Goal: Information Seeking & Learning: Learn about a topic

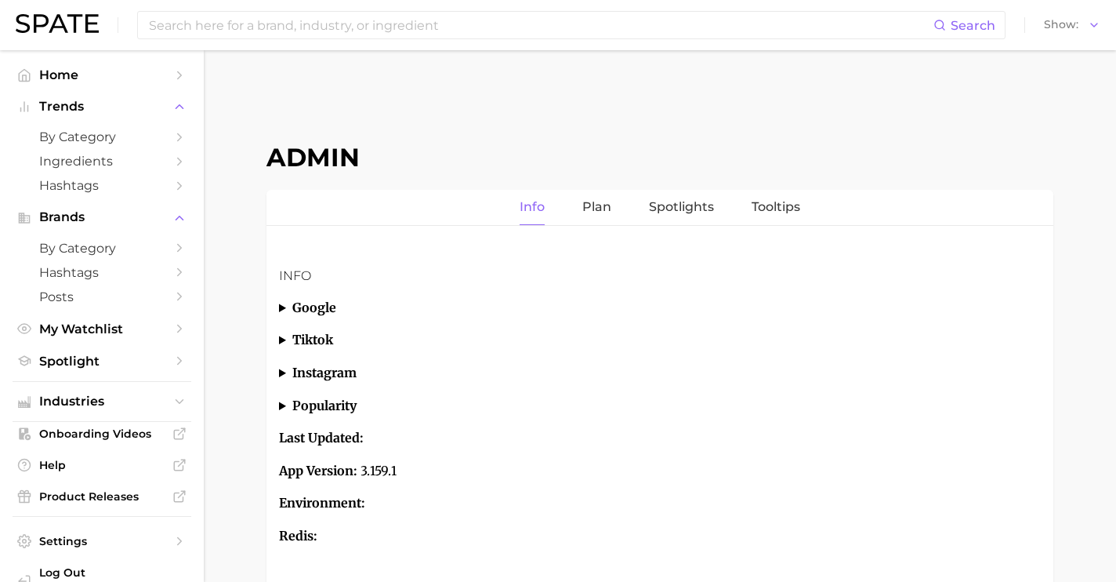
click at [321, 28] on input at bounding box center [540, 25] width 786 height 27
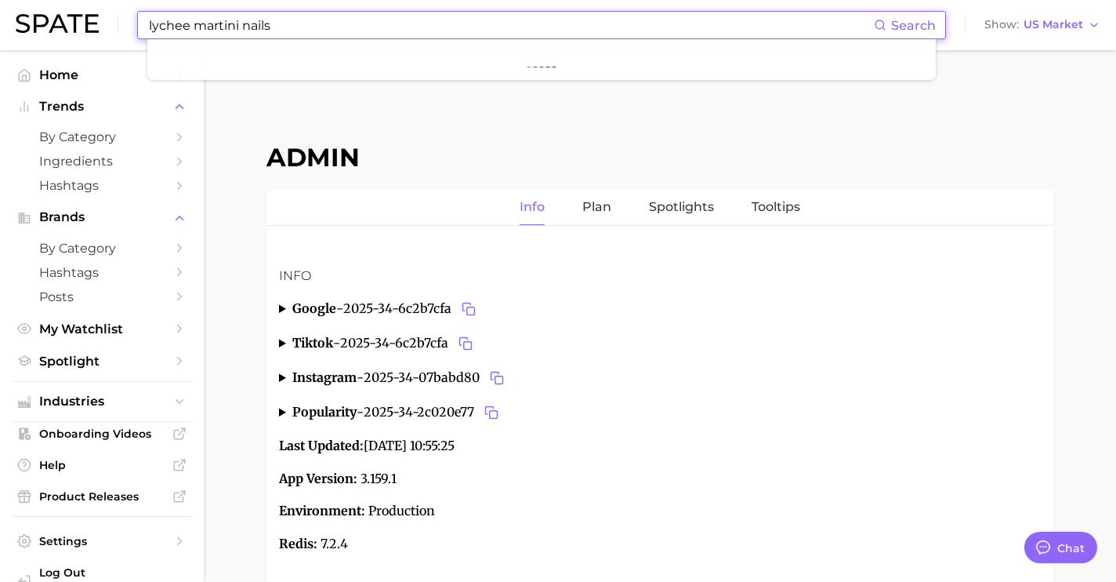
scroll to position [5893, 0]
click at [612, 68] on button "Suggest" at bounding box center [630, 65] width 90 height 26
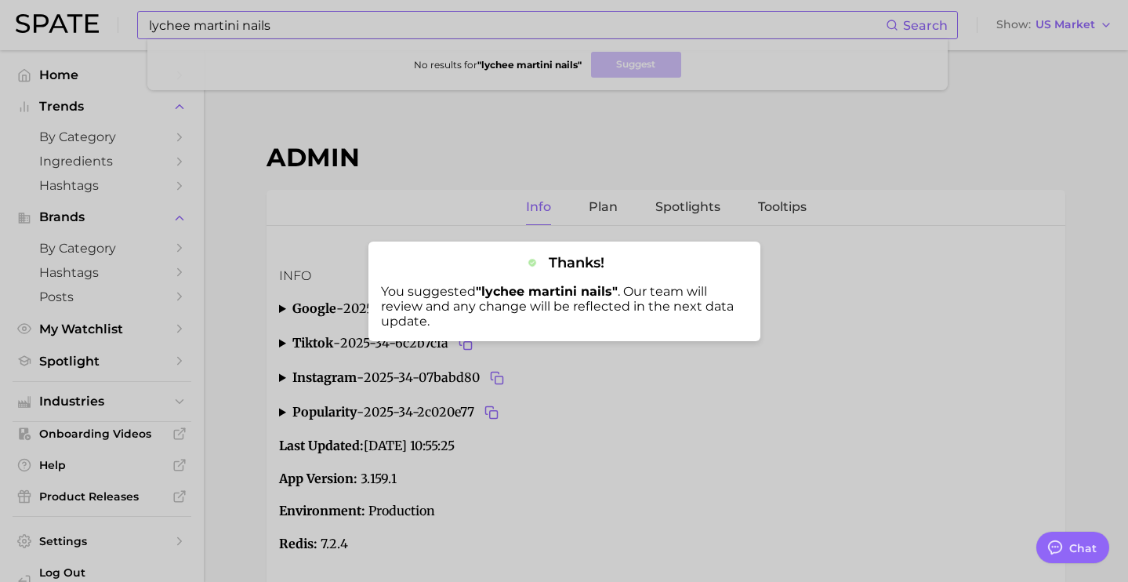
click at [238, 26] on div at bounding box center [564, 291] width 1128 height 582
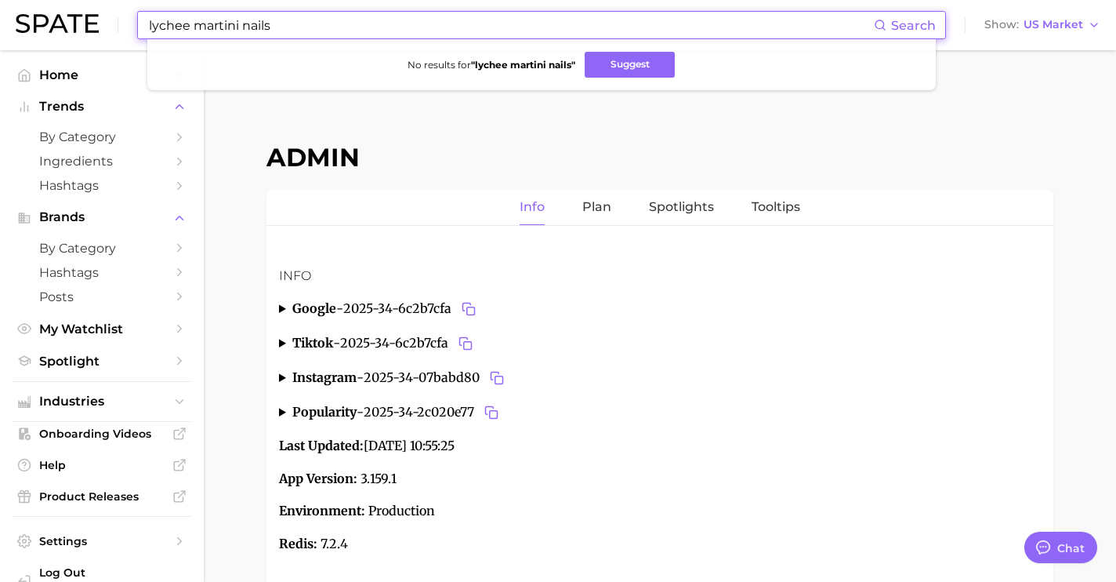
drag, startPoint x: 239, startPoint y: 25, endPoint x: 332, endPoint y: 30, distance: 92.6
click at [332, 30] on input "lychee martini nails" at bounding box center [510, 25] width 727 height 27
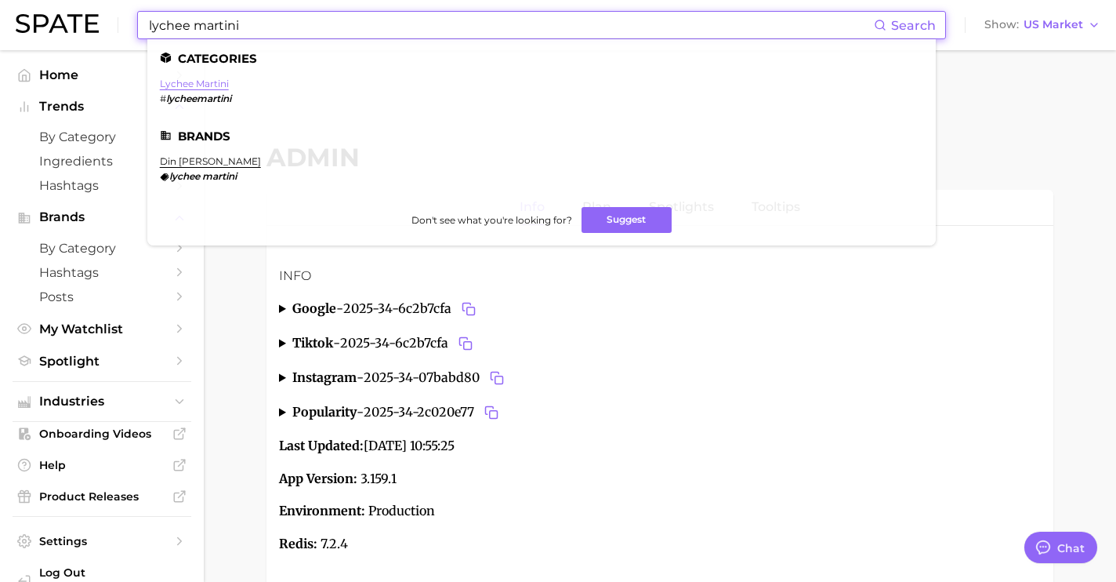
type input "lychee martini"
click at [190, 85] on link "lychee martini" at bounding box center [194, 84] width 69 height 12
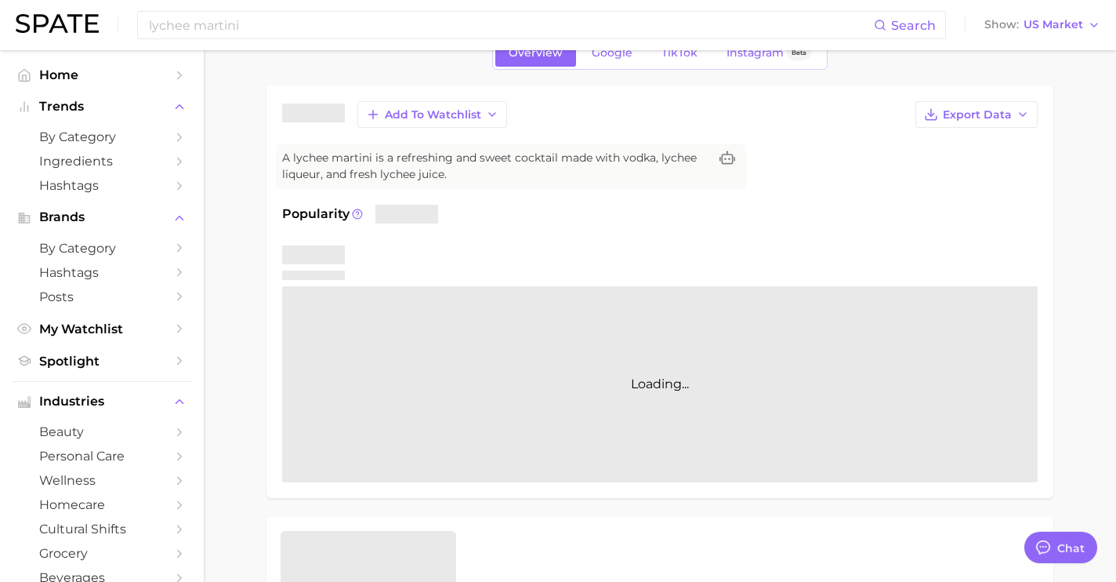
scroll to position [92, 0]
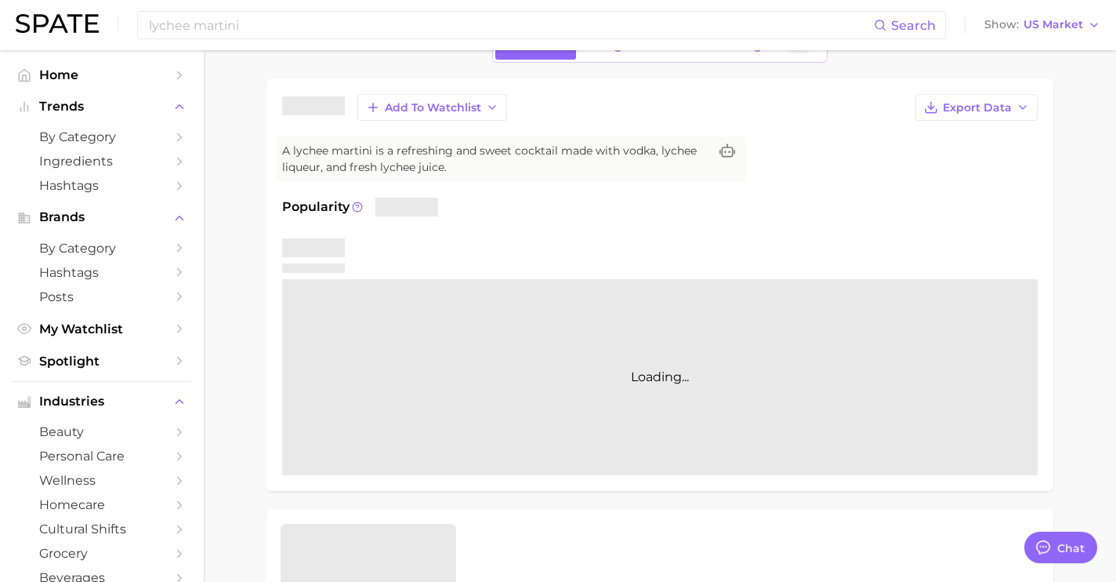
type textarea "x"
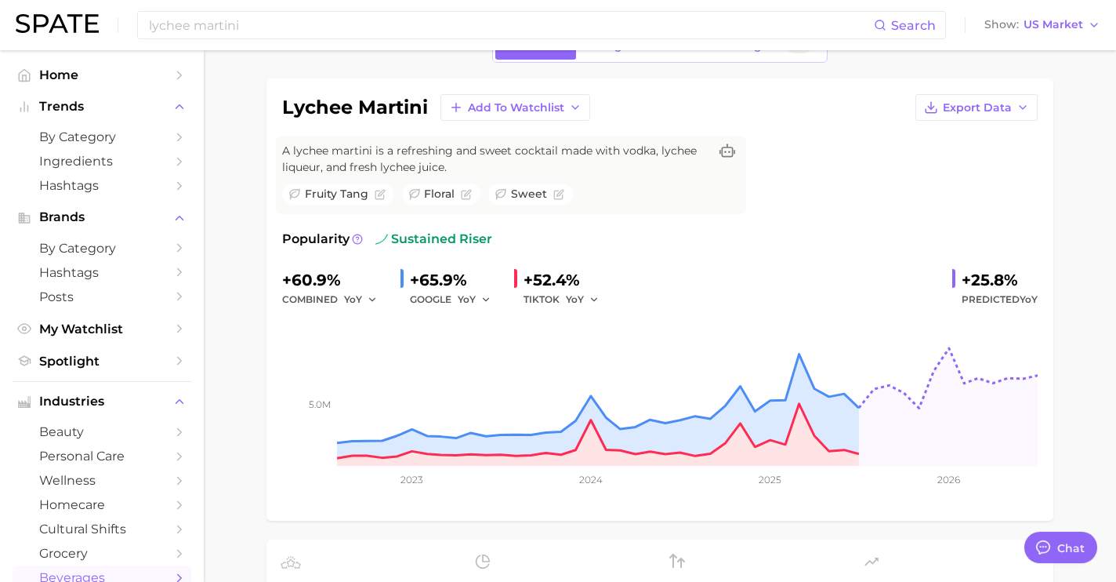
click at [608, 58] on link "Google" at bounding box center [612, 45] width 67 height 27
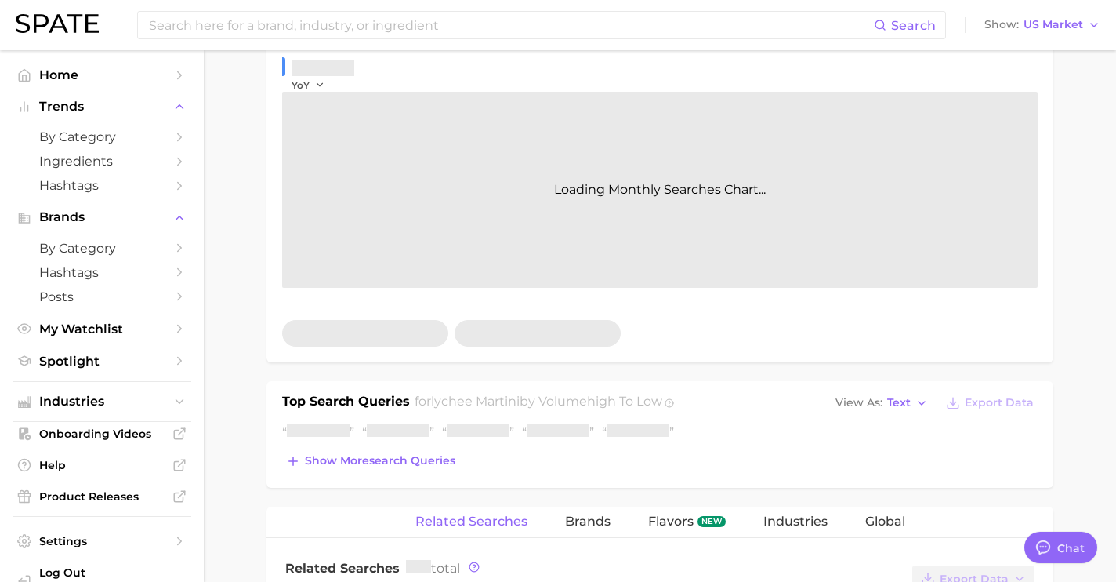
scroll to position [328, 0]
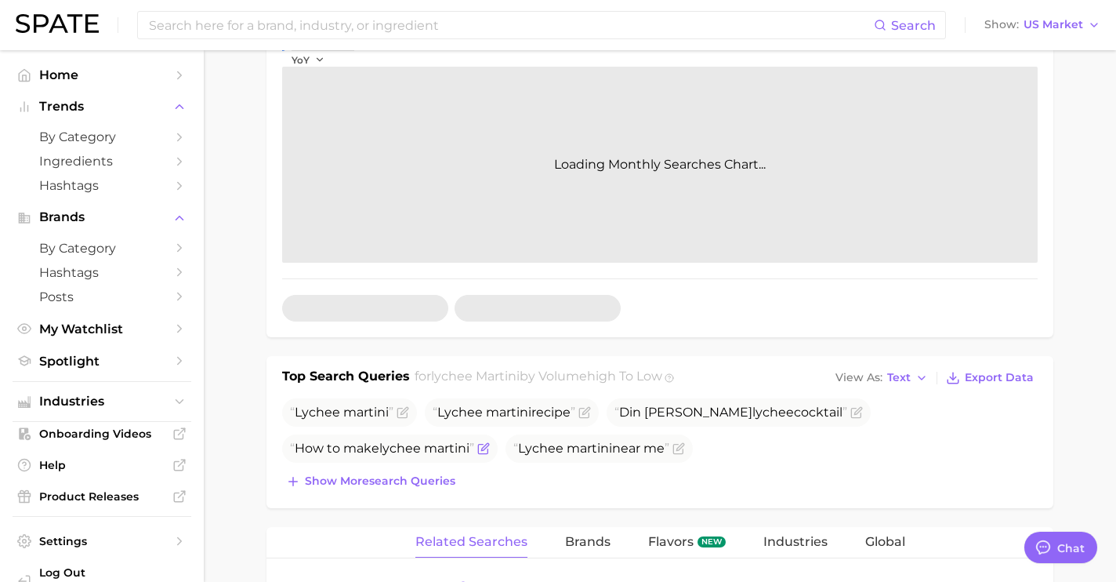
click at [429, 448] on div "Lychee martini Lychee martini recipe Din [PERSON_NAME] lychee cocktail How to m…" at bounding box center [660, 445] width 756 height 94
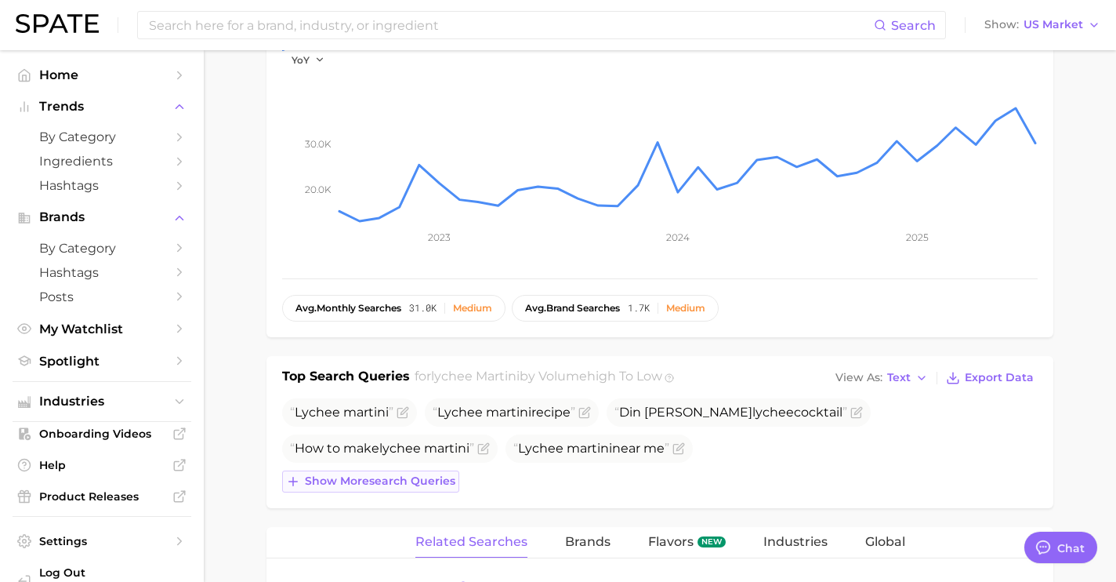
click at [423, 481] on span "Show more search queries" at bounding box center [380, 480] width 151 height 13
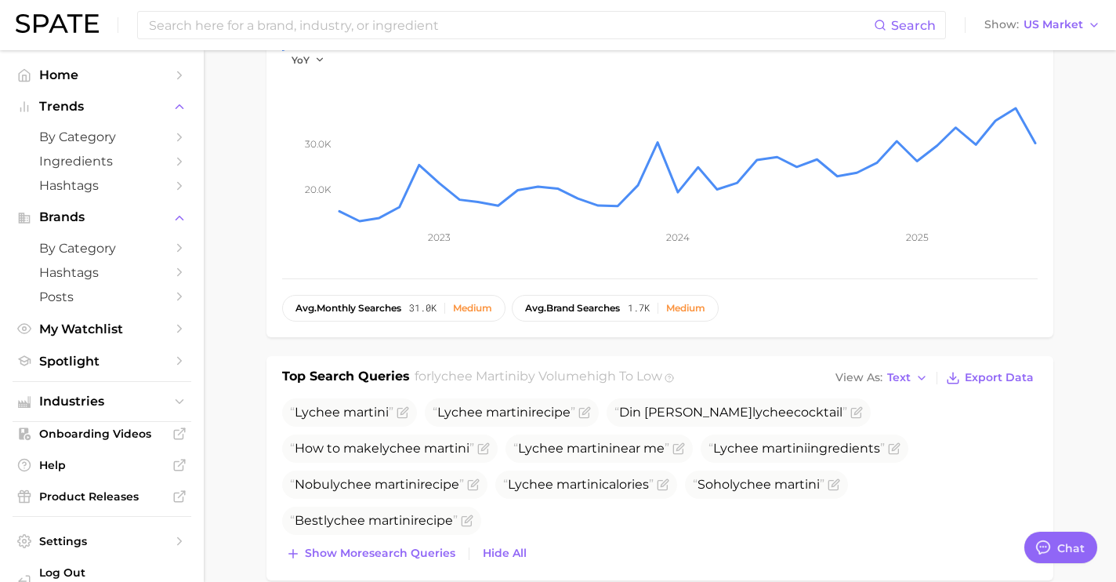
scroll to position [354, 0]
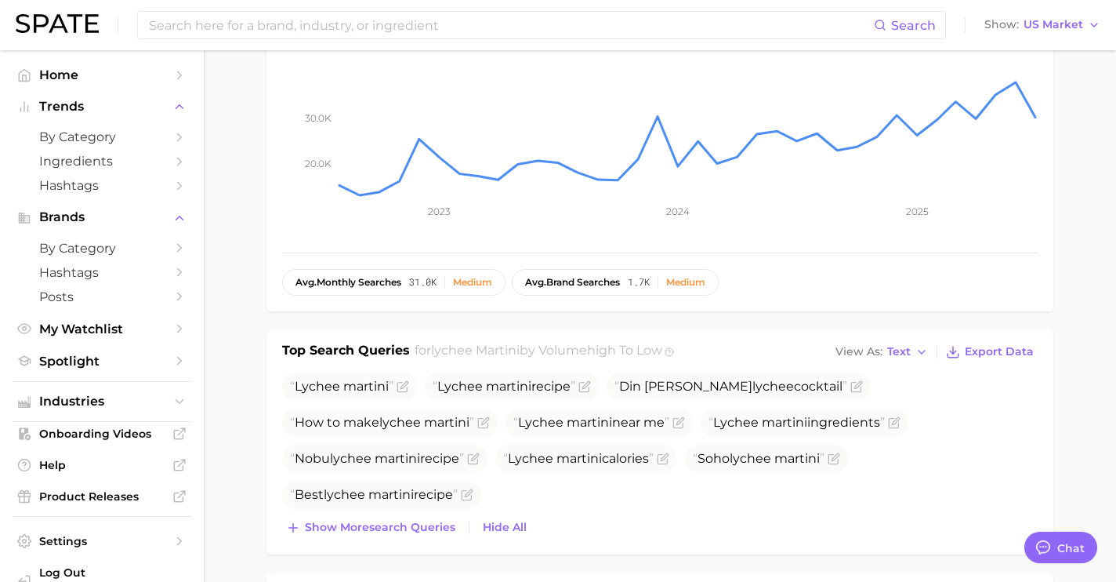
click at [428, 513] on div "Lychee martini Lychee martini recipe Din [PERSON_NAME] lychee cocktail How to m…" at bounding box center [660, 455] width 756 height 166
click at [430, 523] on span "Show more search queries" at bounding box center [380, 527] width 151 height 13
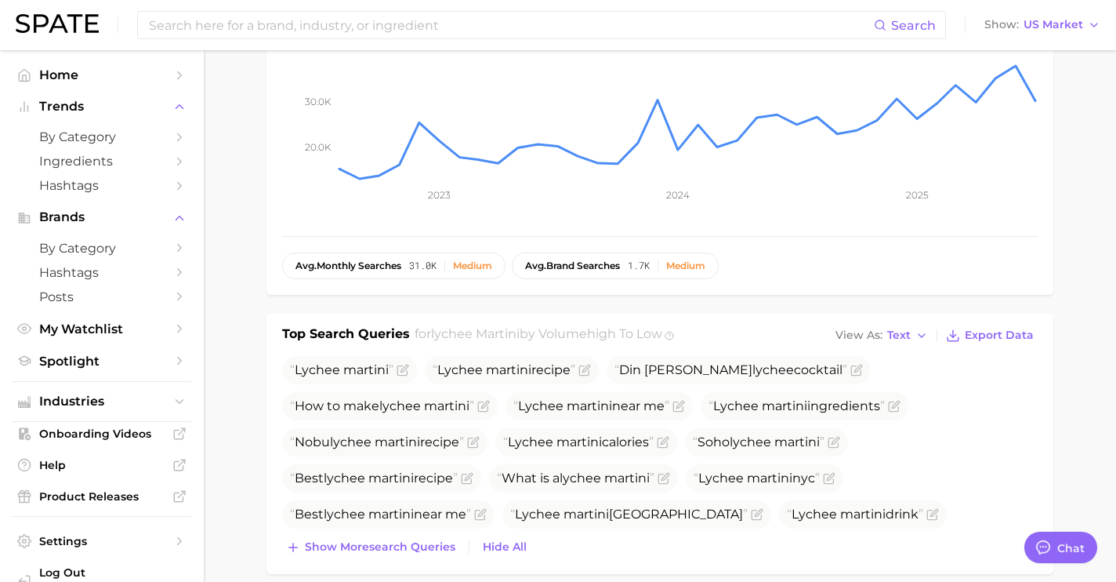
scroll to position [372, 0]
click at [413, 542] on span "Show more search queries" at bounding box center [380, 545] width 151 height 13
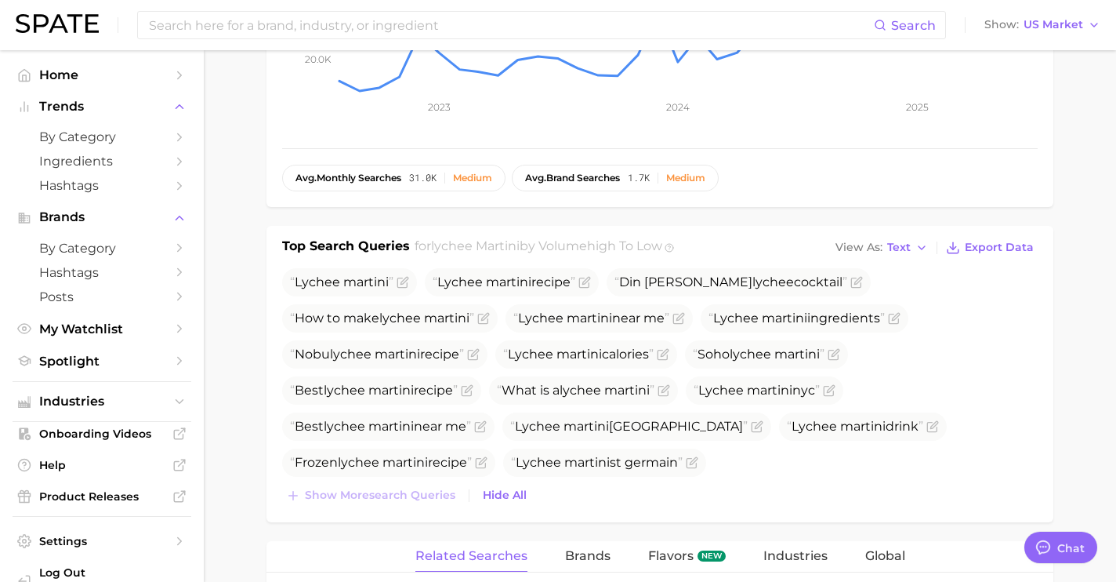
scroll to position [481, 0]
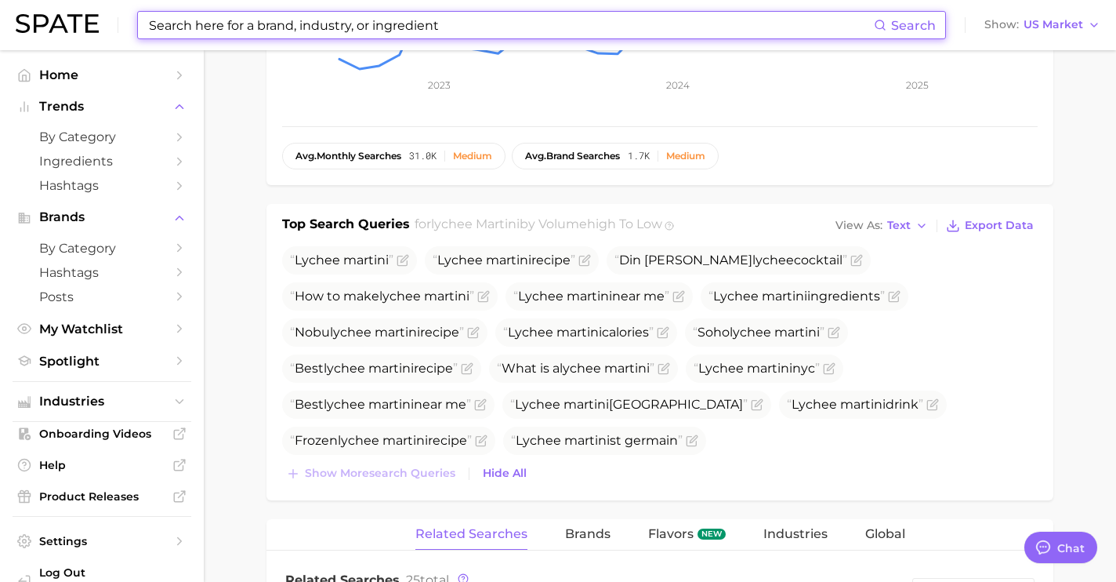
click at [311, 26] on input at bounding box center [510, 25] width 727 height 27
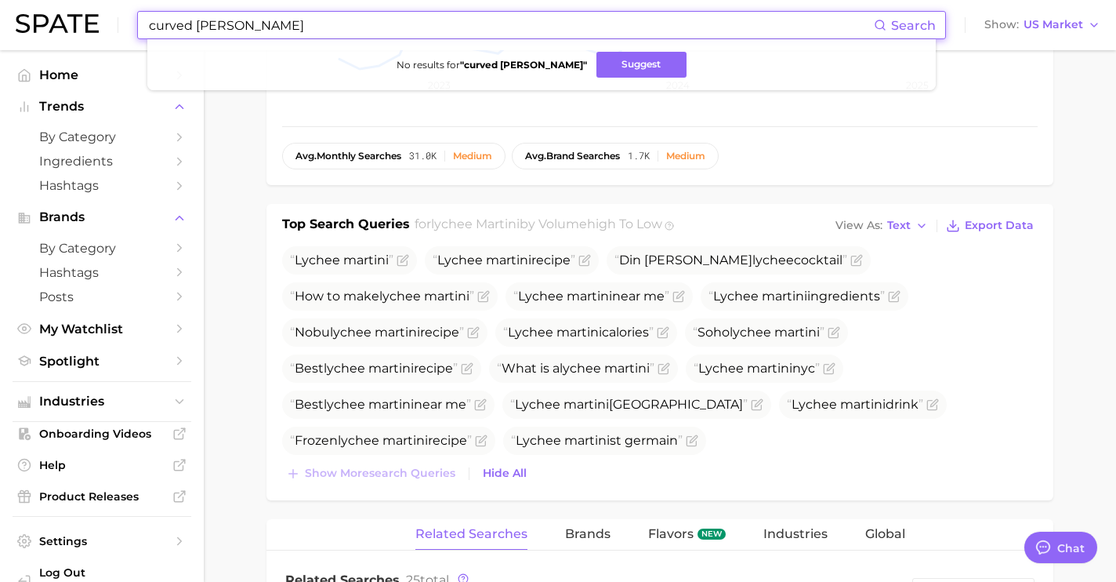
type input "curved [PERSON_NAME]"
